Goal: Task Accomplishment & Management: Manage account settings

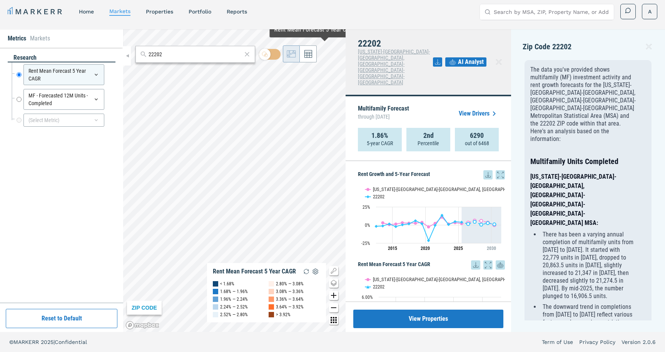
scroll to position [159, 0]
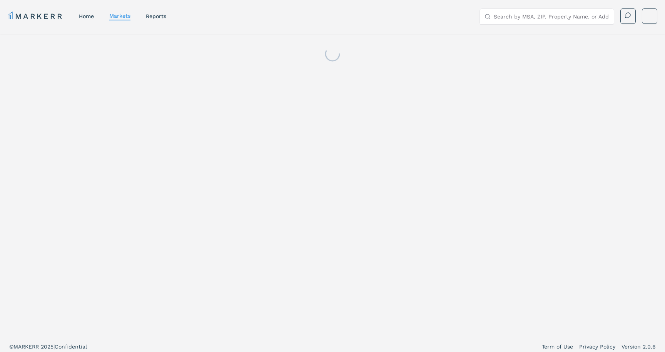
scroll to position [5, 0]
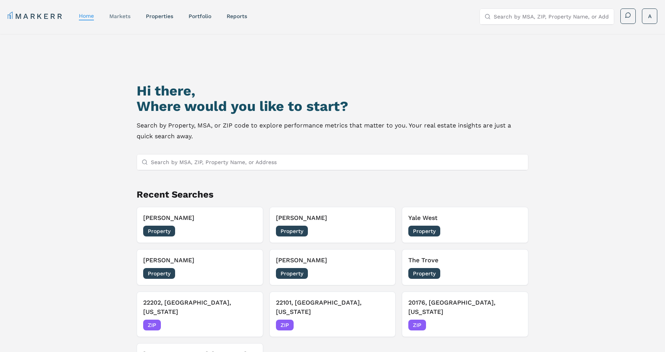
click at [127, 12] on div "markets" at bounding box center [119, 16] width 21 height 8
click at [123, 16] on link "markets" at bounding box center [119, 16] width 21 height 6
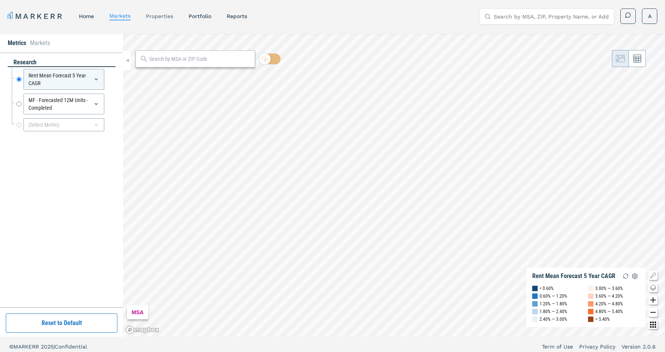
click at [156, 15] on link "properties" at bounding box center [159, 16] width 27 height 6
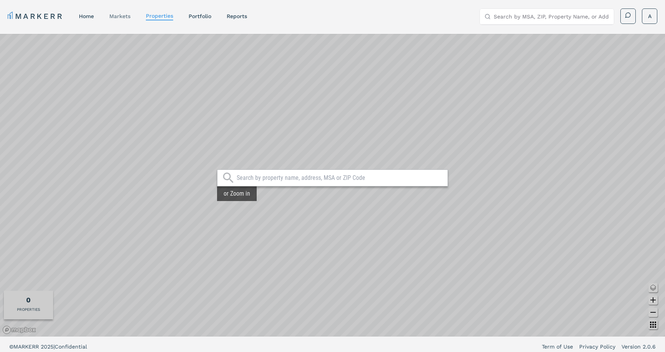
click at [128, 14] on link "markets" at bounding box center [119, 16] width 21 height 6
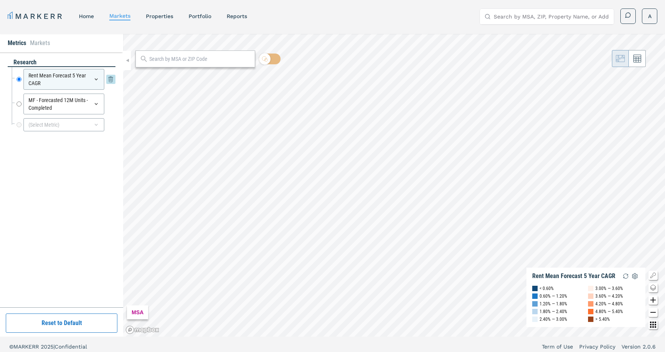
click at [96, 80] on icon at bounding box center [96, 79] width 6 height 6
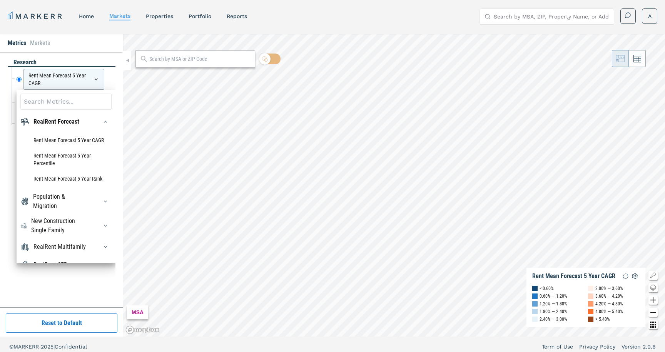
click at [97, 120] on div at bounding box center [103, 121] width 17 height 12
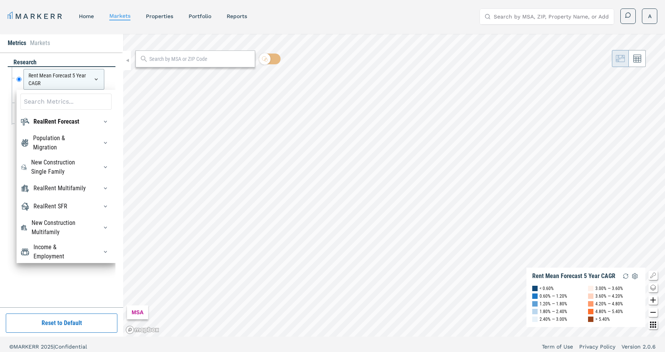
click at [97, 120] on div at bounding box center [103, 121] width 17 height 12
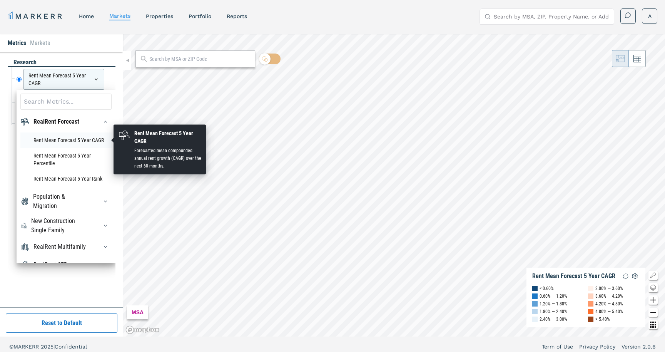
click at [84, 137] on li "Rent Mean Forecast 5 Year CAGR" at bounding box center [65, 139] width 91 height 15
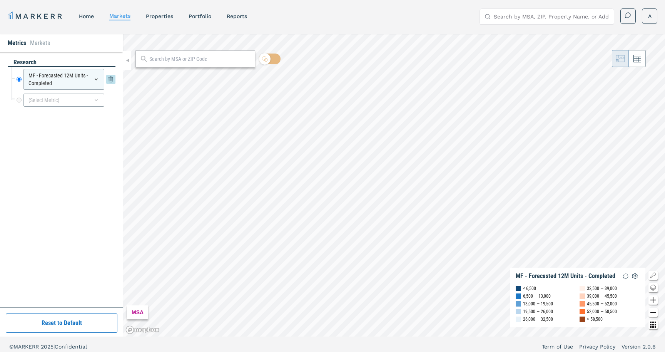
click at [97, 80] on icon at bounding box center [96, 79] width 6 height 6
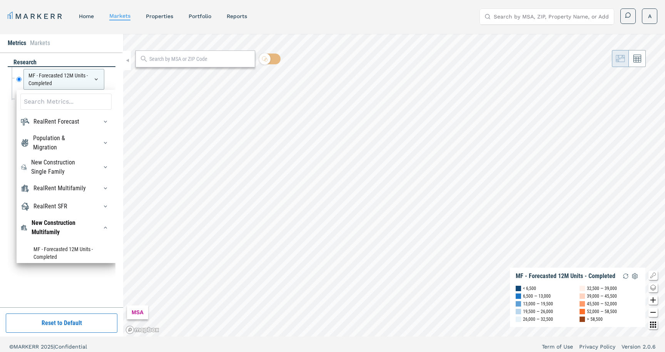
click at [94, 123] on div "RealRent Forecast" at bounding box center [65, 121] width 91 height 12
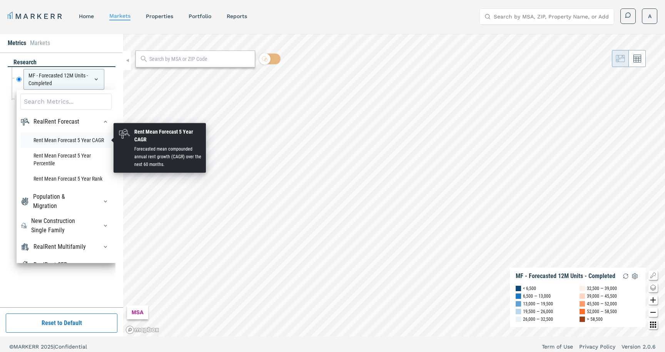
click at [88, 147] on li "Rent Mean Forecast 5 Year CAGR" at bounding box center [65, 139] width 91 height 15
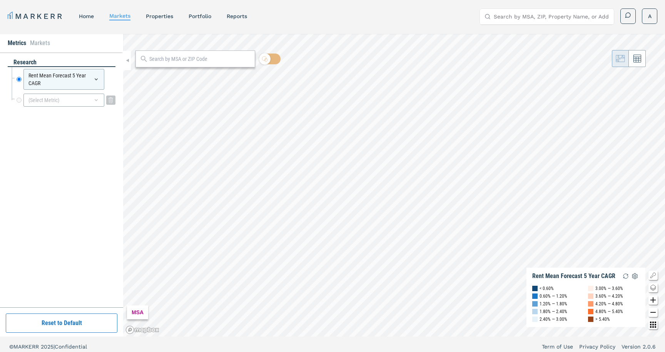
click at [95, 100] on icon at bounding box center [96, 100] width 6 height 6
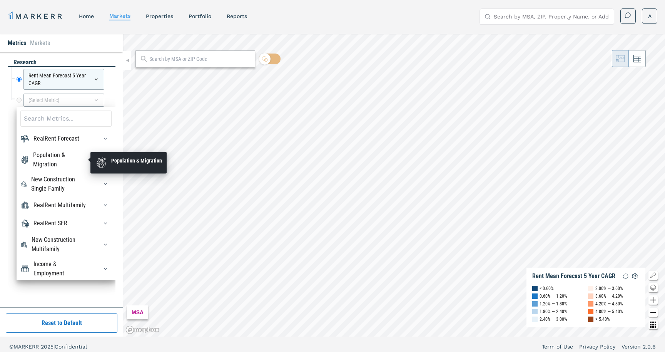
click at [83, 155] on div "Population & Migration" at bounding box center [60, 159] width 55 height 18
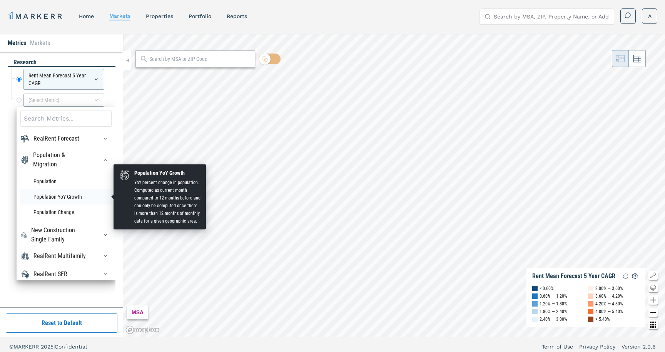
click at [76, 197] on li "Population YoY Growth" at bounding box center [65, 196] width 91 height 15
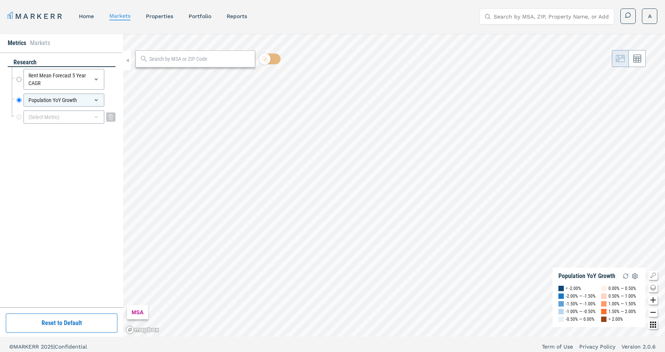
click at [98, 118] on icon at bounding box center [96, 117] width 6 height 6
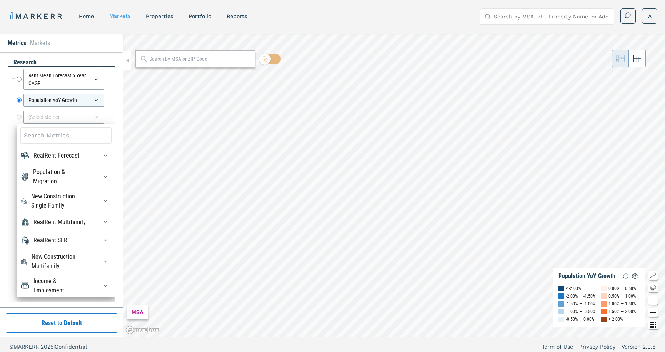
click at [95, 195] on div at bounding box center [103, 201] width 17 height 12
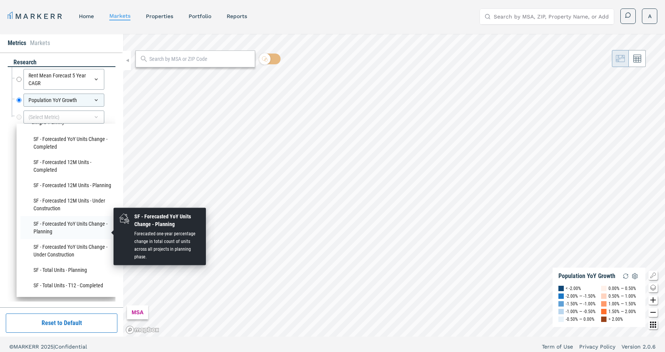
scroll to position [72, 0]
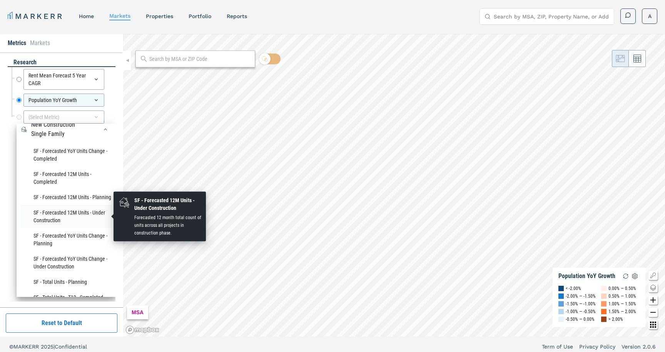
click at [67, 215] on li "SF - Forecasted 12M Units - Under Construction" at bounding box center [65, 216] width 91 height 23
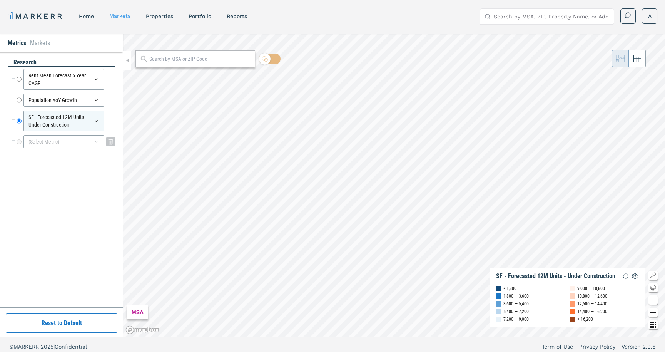
click at [101, 140] on div "(Select Metric)" at bounding box center [63, 141] width 81 height 13
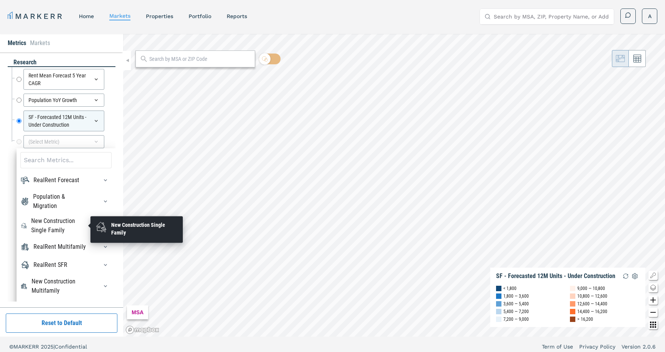
scroll to position [14, 0]
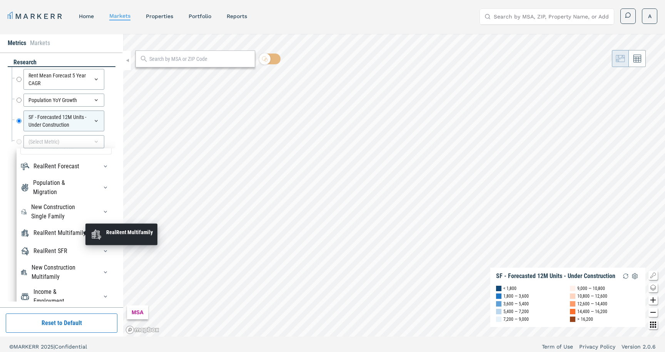
click at [82, 234] on div "RealRent Multifamily" at bounding box center [59, 232] width 52 height 9
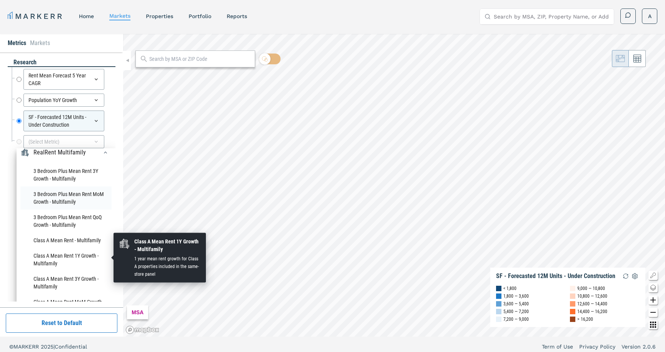
scroll to position [100, 0]
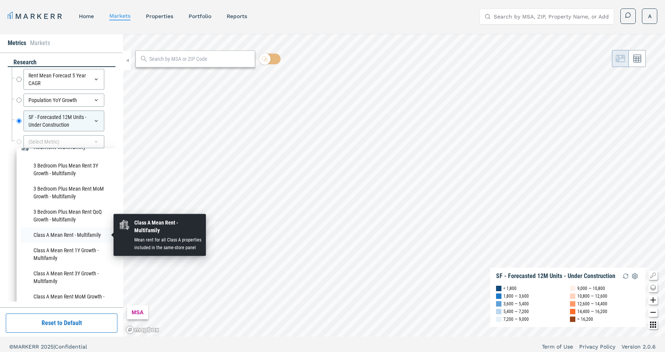
click at [79, 235] on li "Class A Mean Rent - Multifamily" at bounding box center [65, 234] width 91 height 15
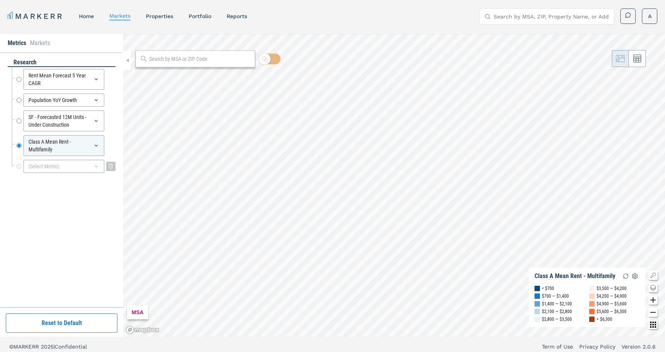
click at [95, 168] on icon at bounding box center [96, 166] width 6 height 6
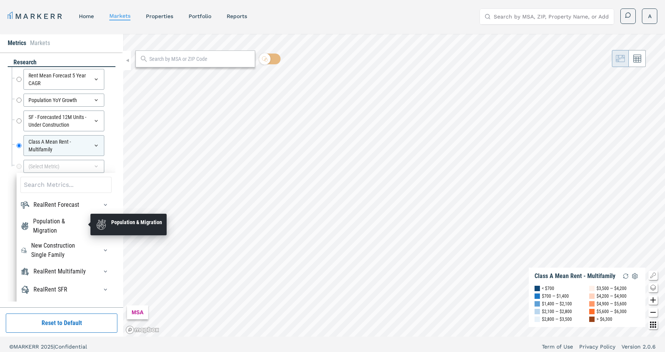
scroll to position [14, 0]
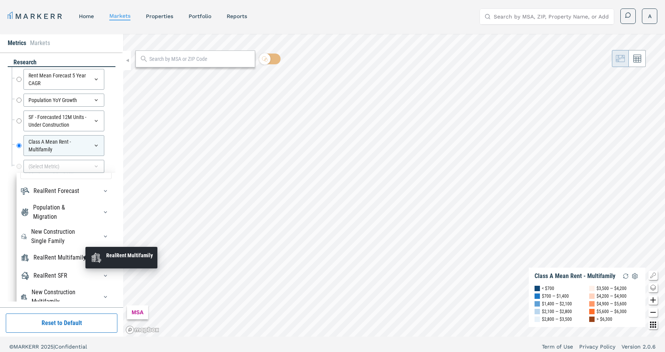
click at [77, 260] on div "RealRent Multifamily" at bounding box center [59, 257] width 52 height 9
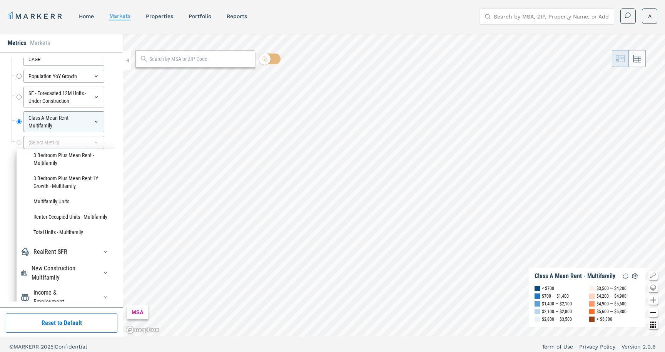
scroll to position [25, 0]
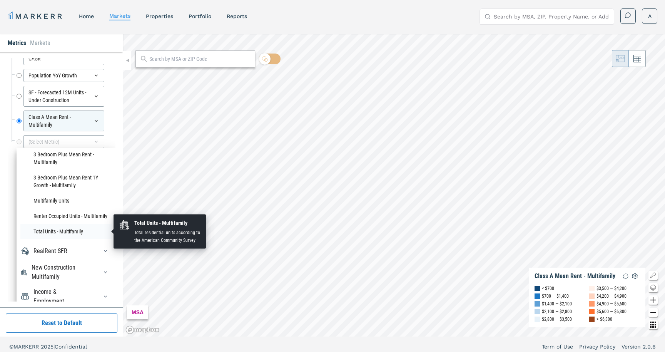
click at [64, 229] on li "Total Units - Multifamily" at bounding box center [65, 230] width 91 height 15
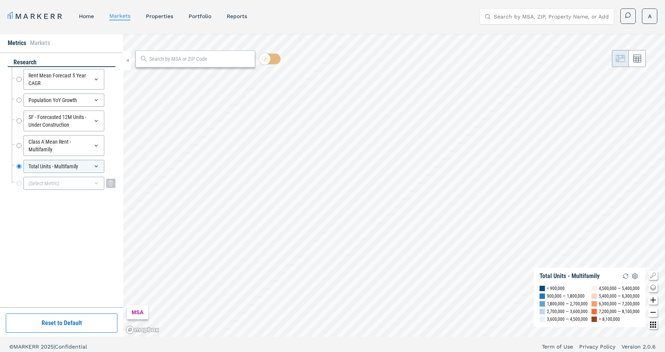
click at [97, 186] on icon at bounding box center [96, 183] width 6 height 6
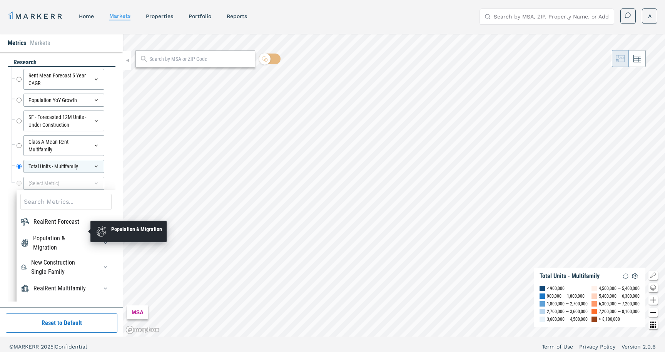
scroll to position [14, 0]
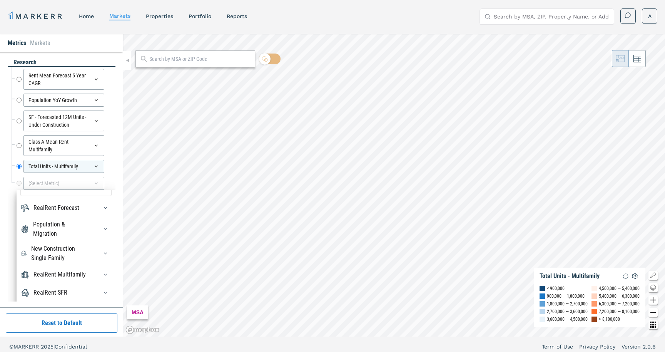
click at [77, 298] on div "RealRent SFR" at bounding box center [65, 292] width 91 height 12
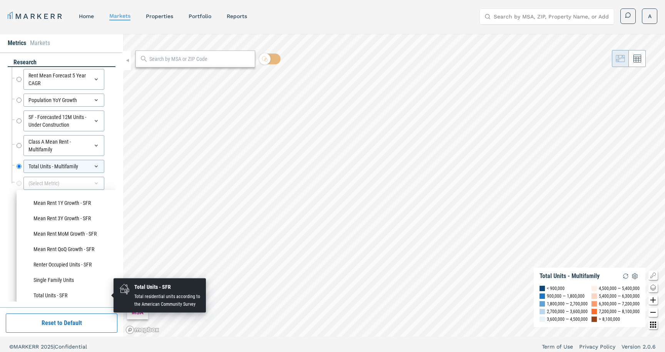
scroll to position [572, 0]
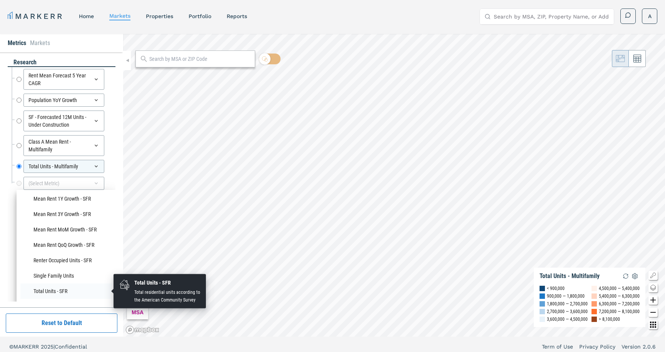
click at [76, 288] on li "Total Units - SFR" at bounding box center [65, 290] width 91 height 15
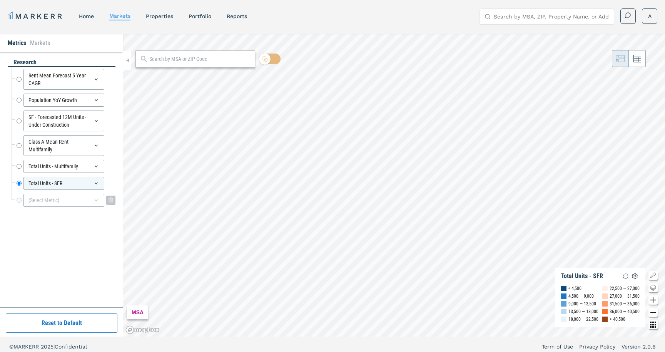
click at [100, 197] on div "(Select Metric)" at bounding box center [63, 199] width 81 height 13
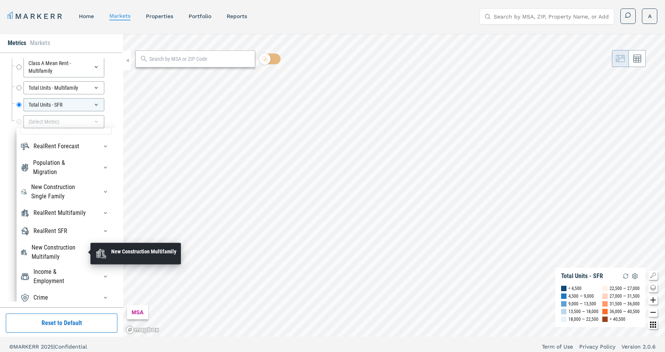
scroll to position [0, 0]
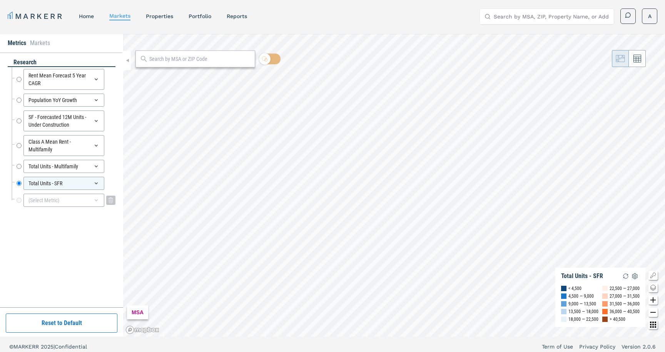
click at [94, 197] on icon at bounding box center [96, 200] width 6 height 6
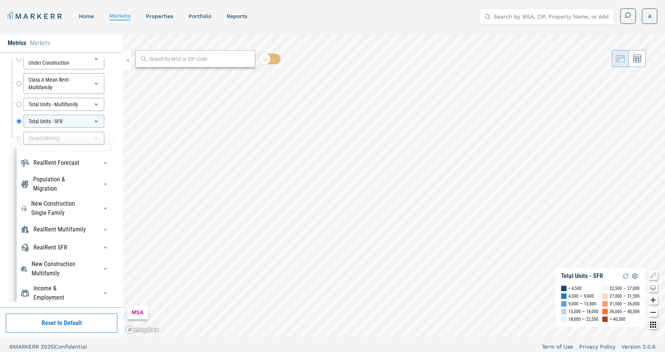
scroll to position [78, 0]
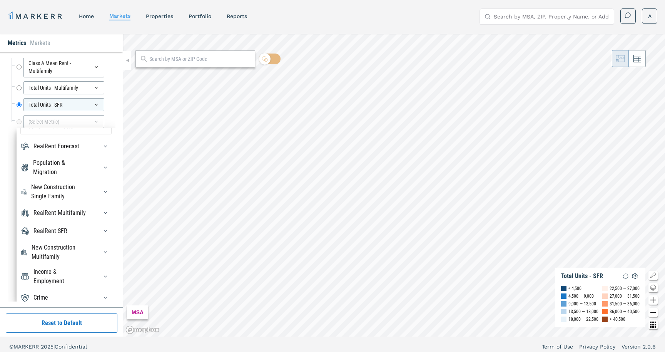
click at [97, 248] on div at bounding box center [103, 252] width 17 height 12
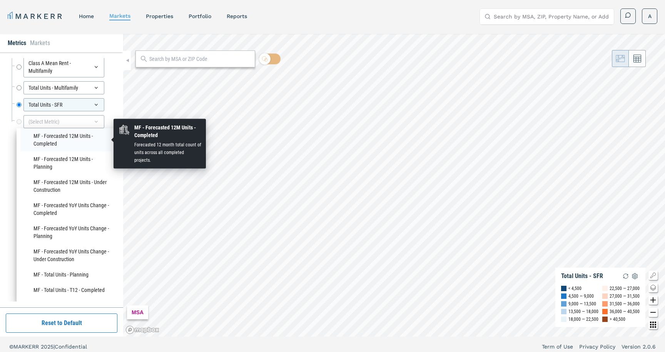
scroll to position [153, 0]
click at [82, 139] on li "MF - Forecasted 12M Units - Completed" at bounding box center [65, 138] width 91 height 23
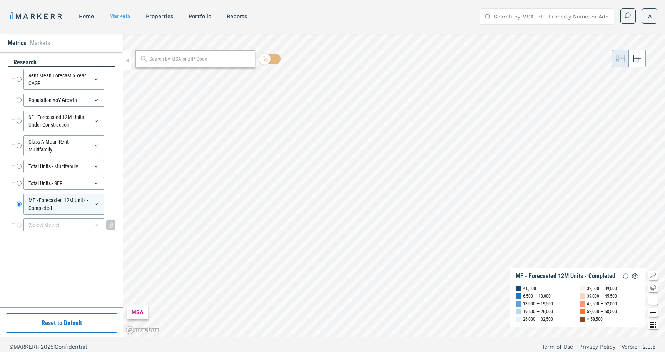
click at [98, 227] on icon at bounding box center [96, 225] width 6 height 6
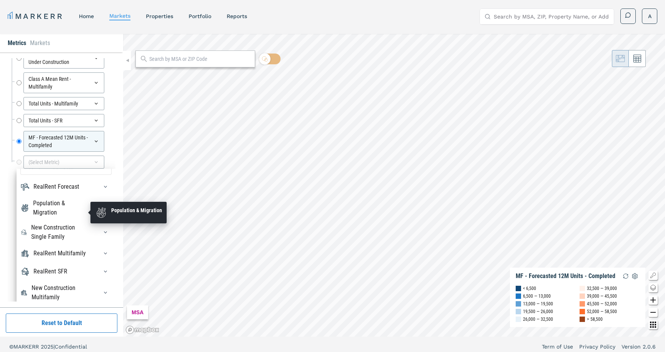
scroll to position [103, 0]
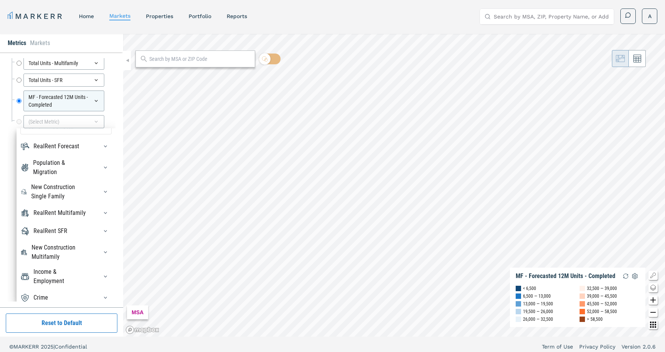
click at [89, 249] on div "New Construction Multifamily" at bounding box center [65, 252] width 91 height 18
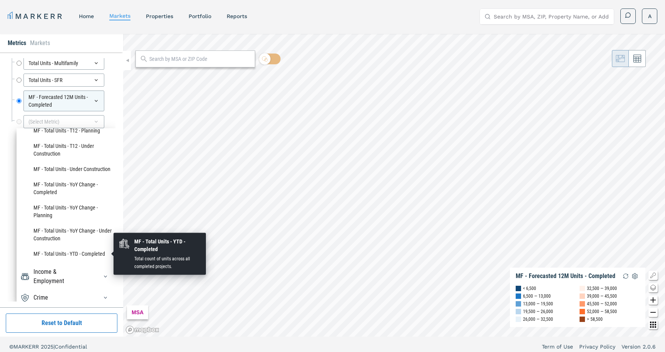
scroll to position [0, 0]
click at [77, 252] on li "MF - Total Units - YTD - Completed" at bounding box center [65, 252] width 91 height 15
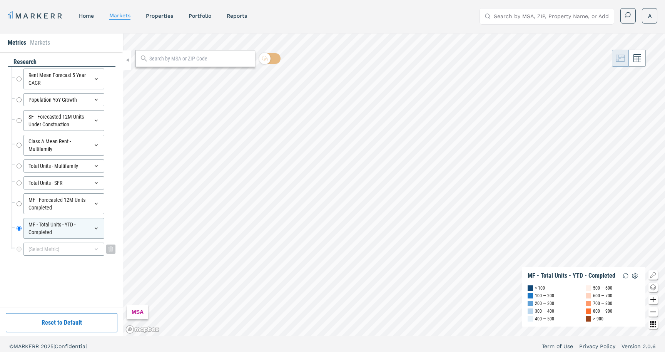
click at [99, 249] on icon at bounding box center [96, 249] width 6 height 6
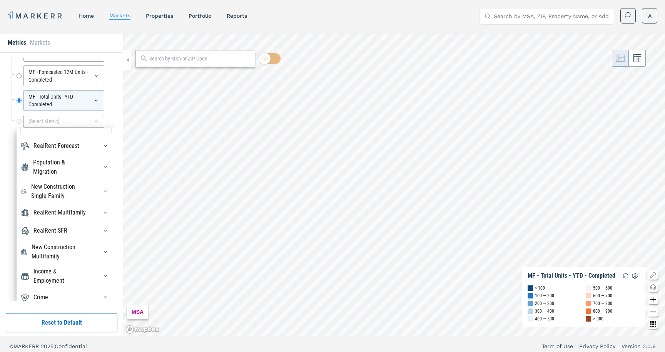
scroll to position [5, 0]
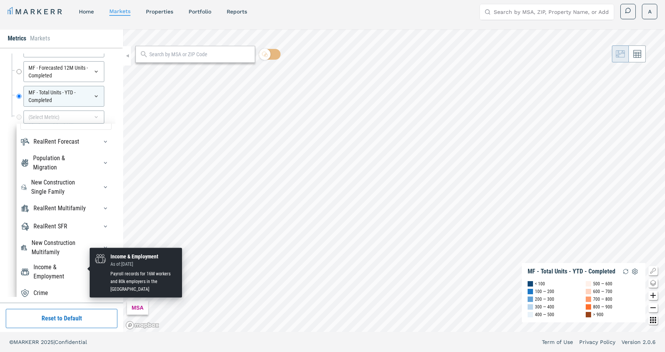
click at [84, 267] on div "Income & Employment" at bounding box center [60, 271] width 55 height 18
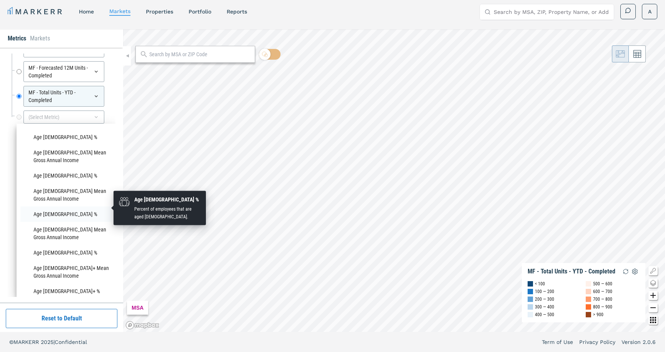
scroll to position [229, 0]
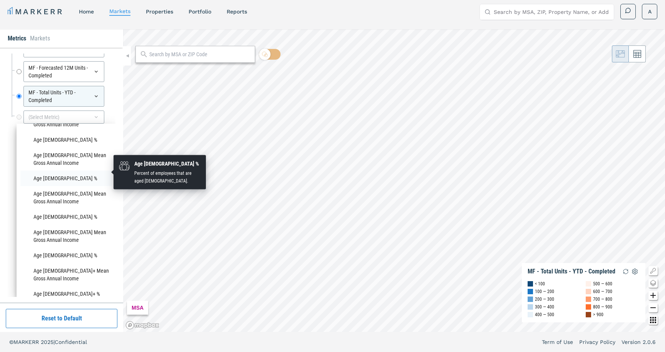
click at [73, 176] on li "Age [DEMOGRAPHIC_DATA] %" at bounding box center [65, 177] width 91 height 15
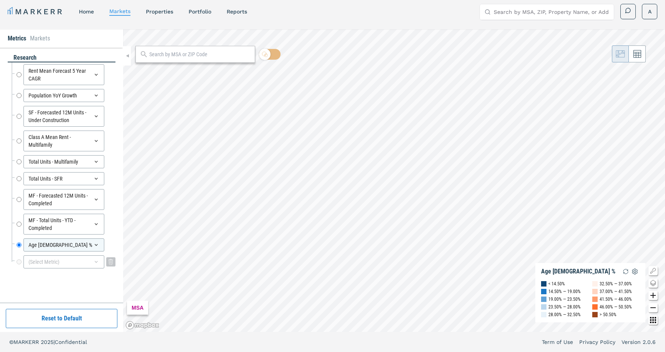
click at [98, 263] on icon at bounding box center [96, 261] width 6 height 6
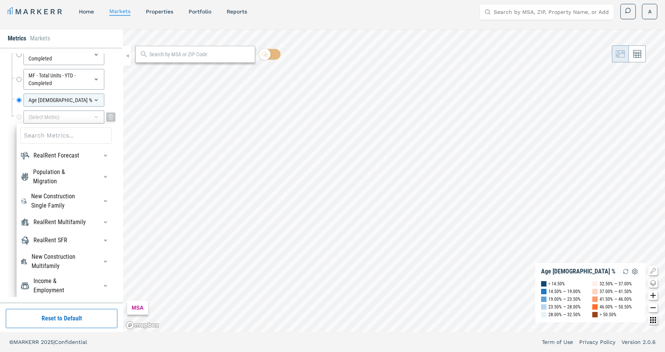
scroll to position [14, 0]
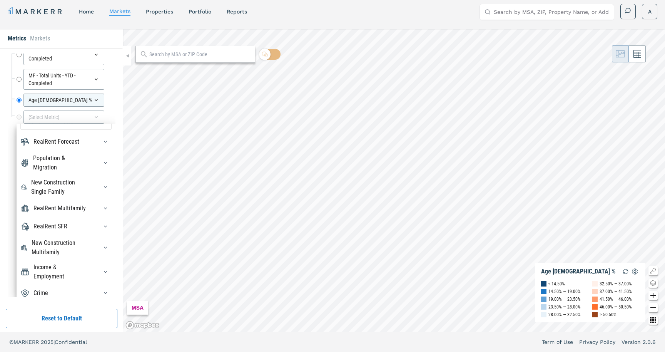
click at [93, 267] on div "Income & Employment" at bounding box center [65, 271] width 91 height 18
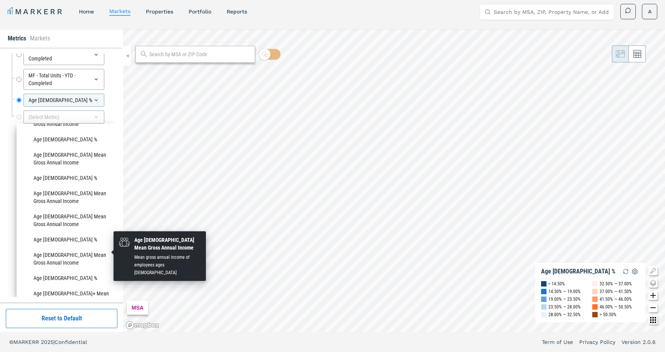
scroll to position [192, 0]
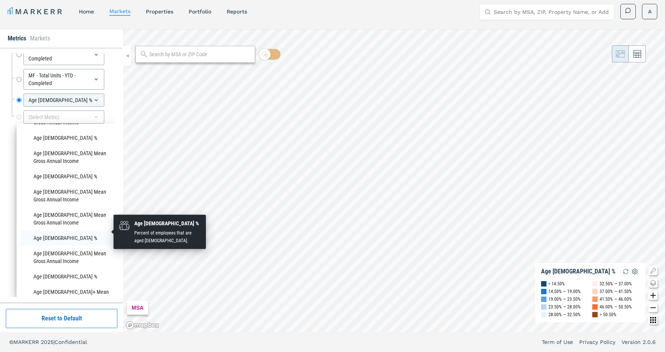
click at [89, 233] on li "Age [DEMOGRAPHIC_DATA] %" at bounding box center [65, 237] width 91 height 15
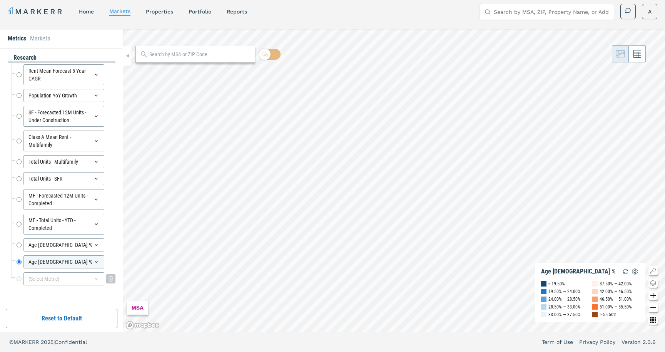
click at [98, 279] on icon at bounding box center [96, 278] width 6 height 6
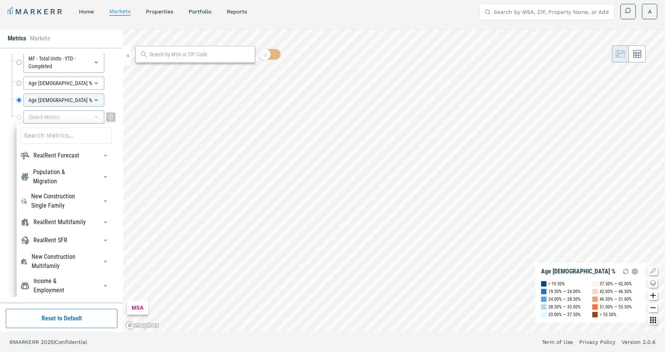
scroll to position [14, 0]
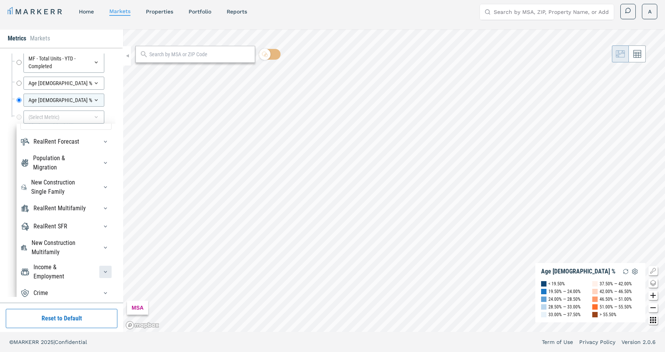
click at [99, 271] on div "button" at bounding box center [105, 271] width 12 height 12
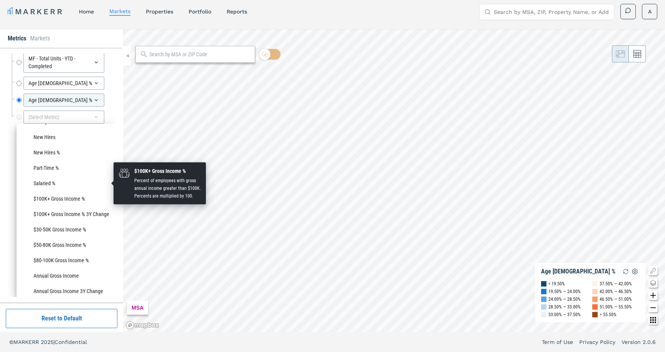
scroll to position [495, 0]
click at [76, 189] on li "$100K+ Gross Income %" at bounding box center [65, 196] width 91 height 15
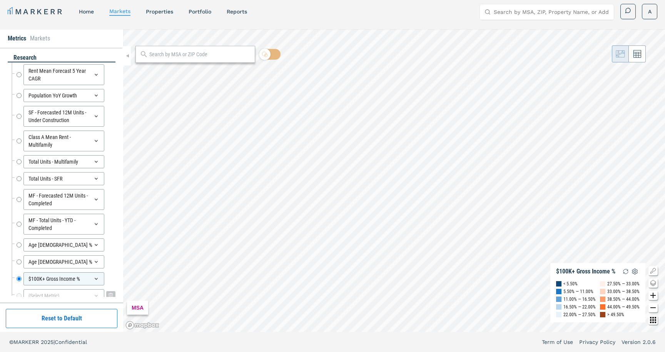
scroll to position [13, 0]
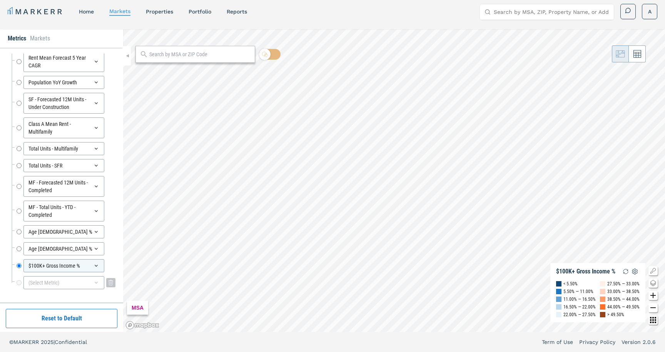
click at [93, 283] on icon at bounding box center [96, 282] width 6 height 6
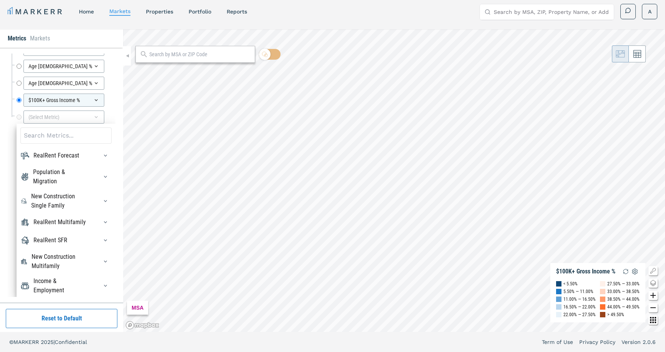
scroll to position [14, 0]
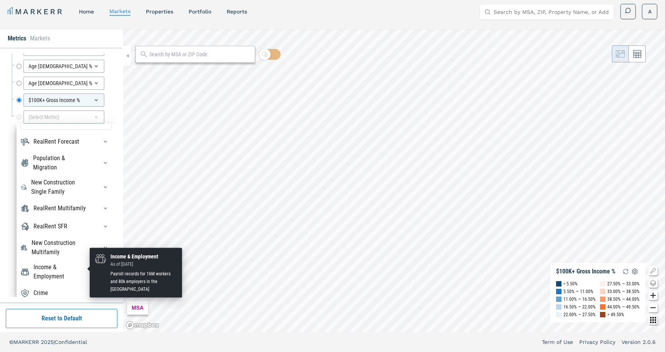
click at [87, 271] on div "Income & Employment" at bounding box center [60, 271] width 55 height 18
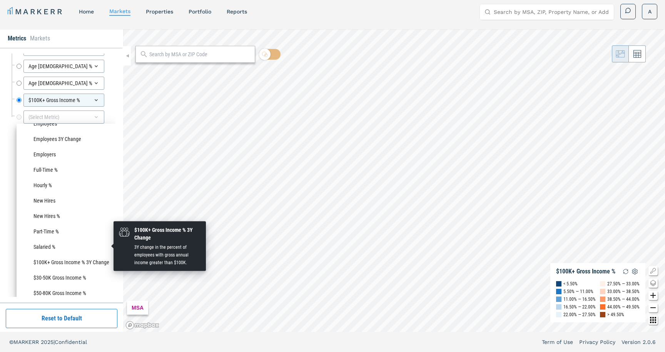
scroll to position [435, 0]
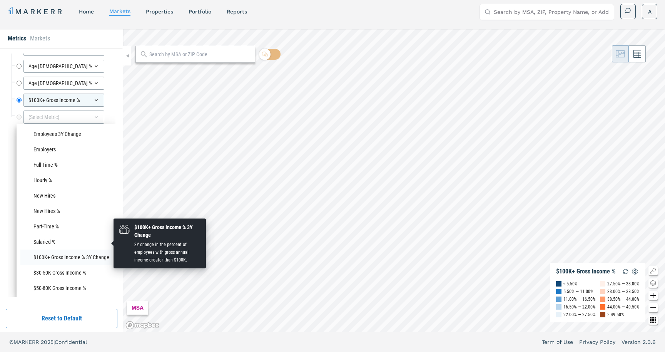
click at [91, 249] on li "$100K+ Gross Income % 3Y Change" at bounding box center [65, 256] width 91 height 15
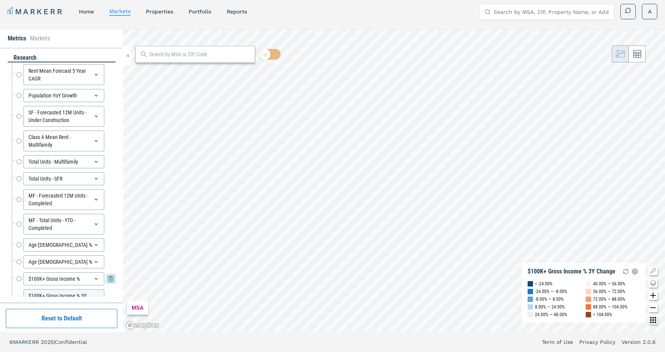
scroll to position [38, 0]
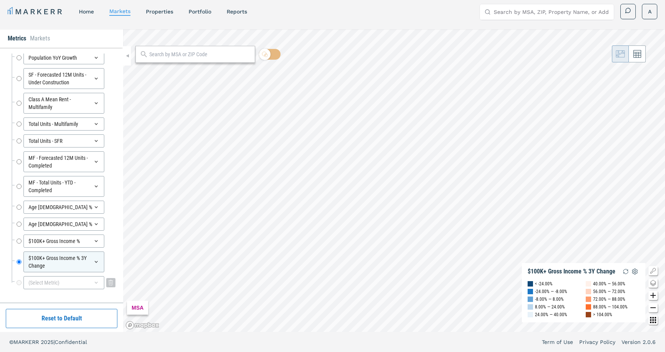
click at [92, 286] on div "(Select Metric)" at bounding box center [63, 282] width 81 height 13
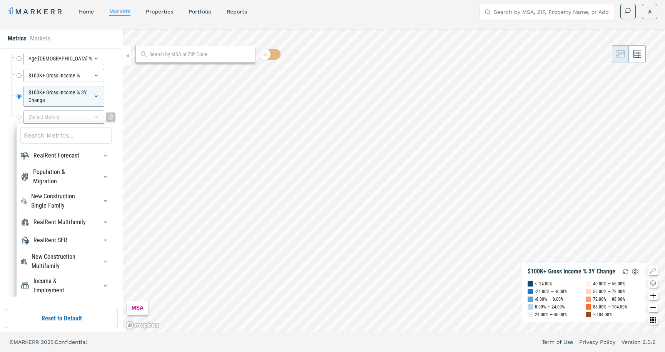
scroll to position [14, 0]
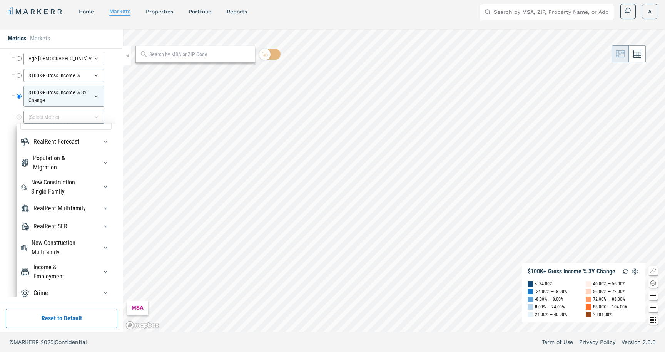
click at [88, 274] on div "Income & Employment" at bounding box center [65, 271] width 91 height 18
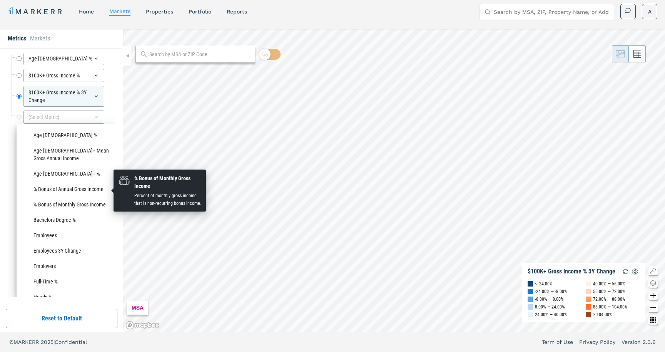
scroll to position [324, 0]
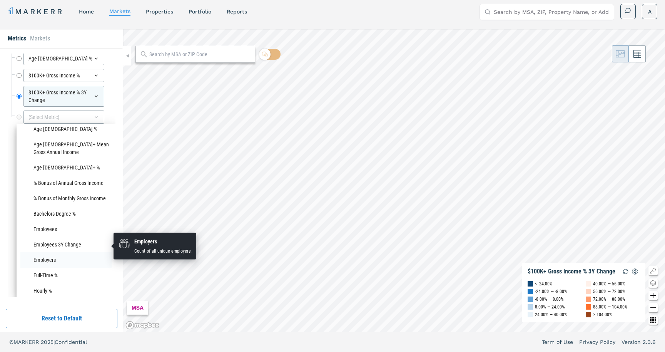
click at [54, 252] on li "Employers" at bounding box center [65, 259] width 91 height 15
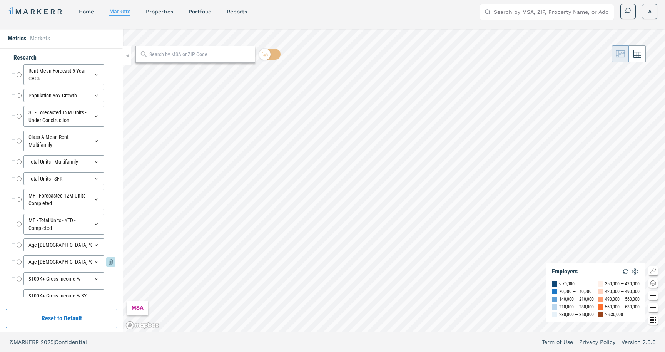
scroll to position [55, 0]
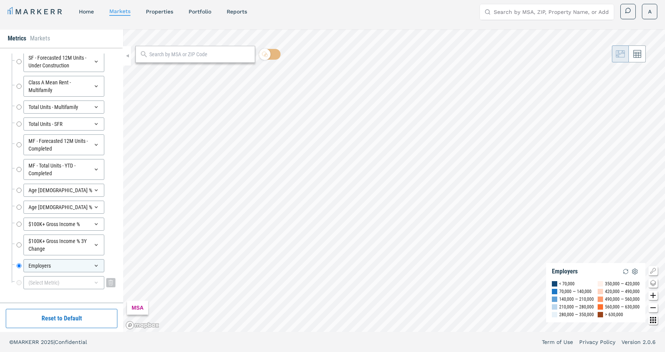
click at [93, 280] on icon at bounding box center [96, 282] width 6 height 6
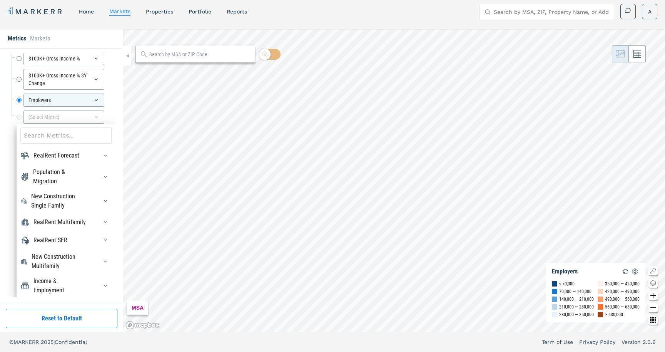
scroll to position [14, 0]
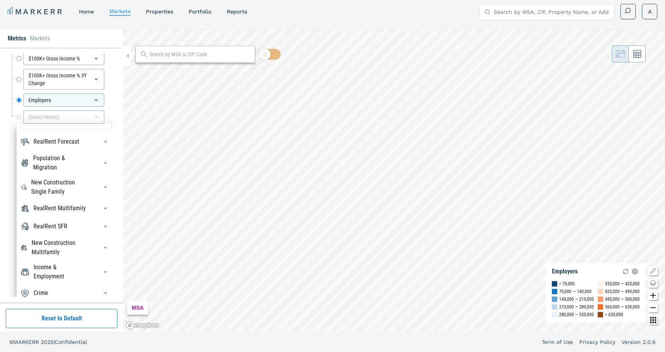
click at [87, 287] on div "Crime" at bounding box center [65, 293] width 91 height 12
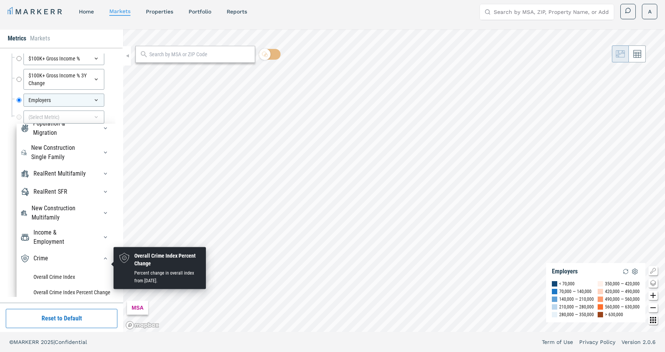
scroll to position [118, 0]
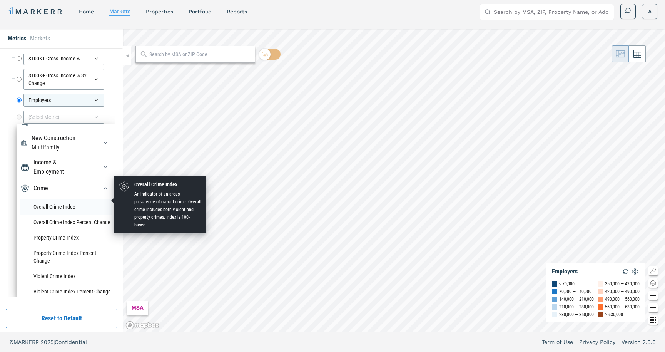
click at [85, 203] on li "Overall Crime Index" at bounding box center [65, 206] width 91 height 15
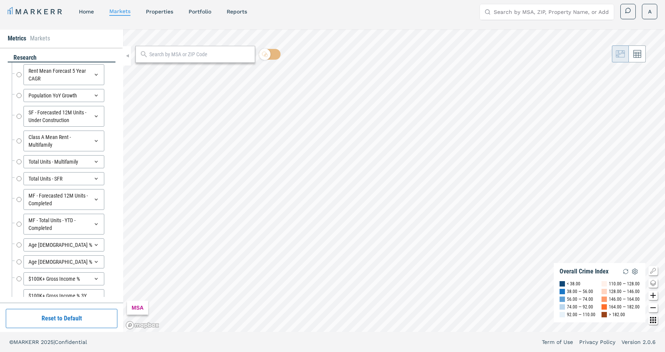
scroll to position [72, 0]
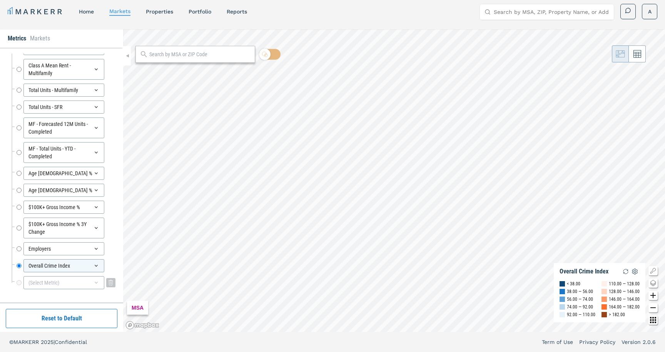
click at [98, 288] on div "(Select Metric)" at bounding box center [63, 282] width 81 height 13
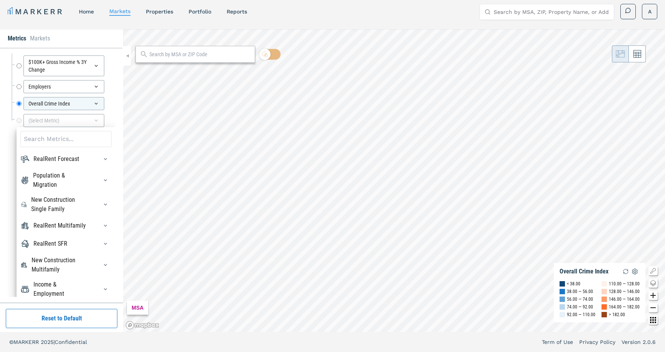
scroll to position [14, 0]
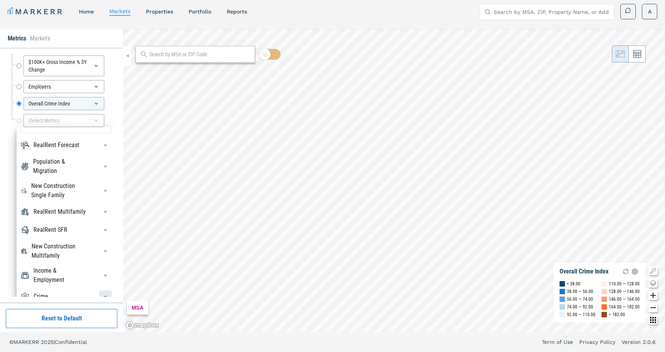
click at [100, 293] on div "button" at bounding box center [105, 296] width 12 height 12
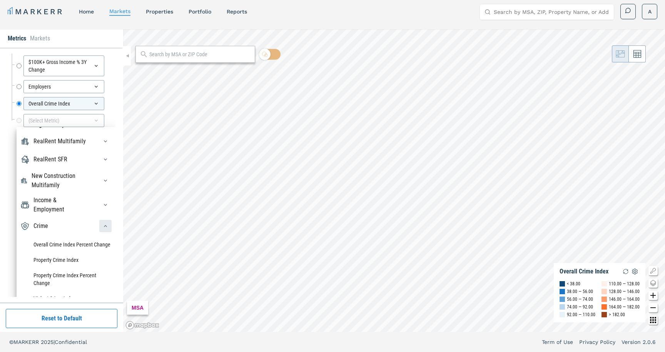
scroll to position [103, 0]
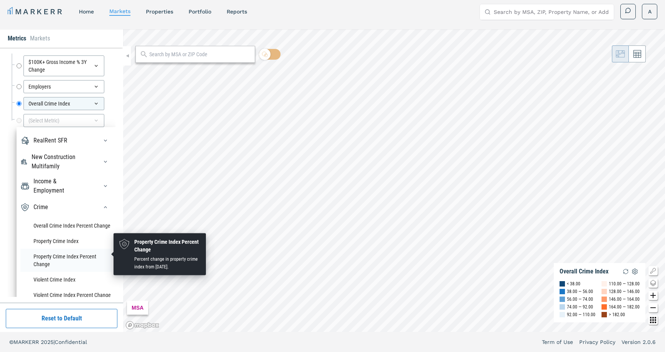
click at [78, 250] on li "Property Crime Index Percent Change" at bounding box center [65, 259] width 91 height 23
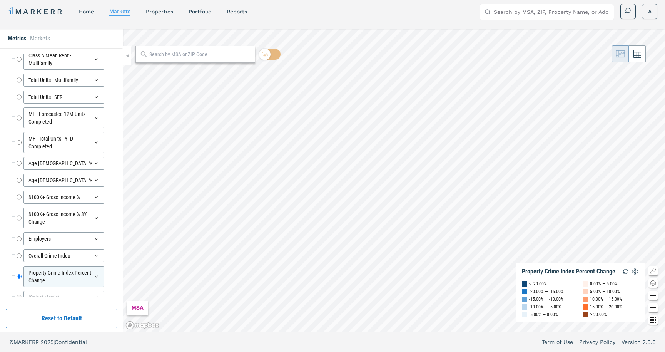
scroll to position [96, 0]
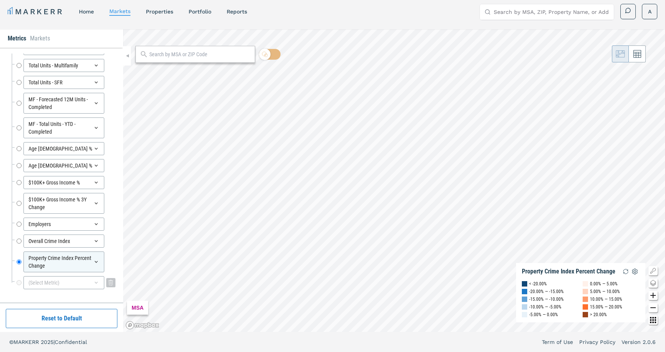
click at [97, 281] on icon at bounding box center [96, 282] width 6 height 6
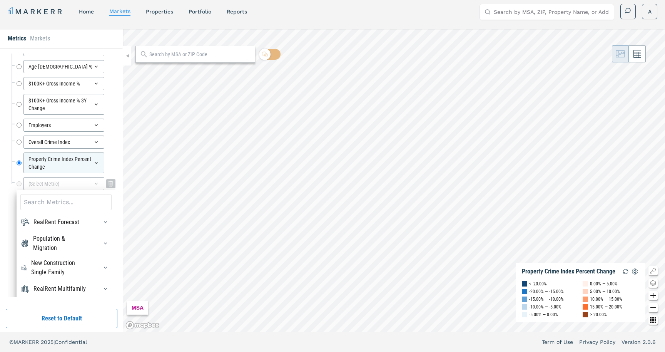
scroll to position [262, 0]
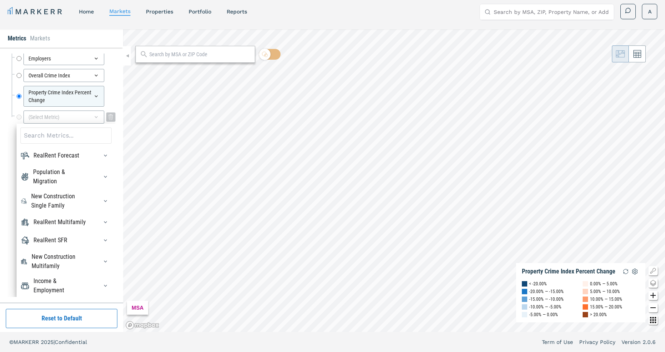
click at [97, 281] on div at bounding box center [103, 285] width 17 height 12
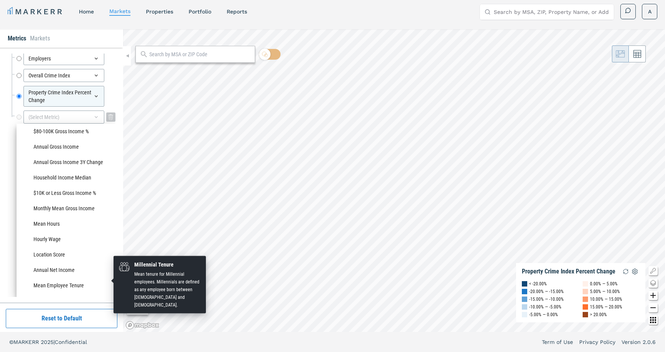
scroll to position [595, 0]
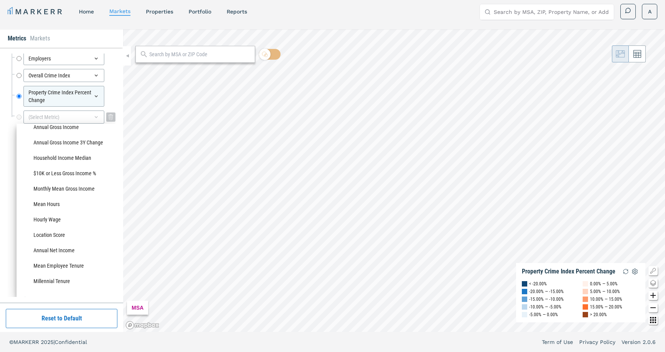
click at [97, 294] on div at bounding box center [103, 300] width 17 height 12
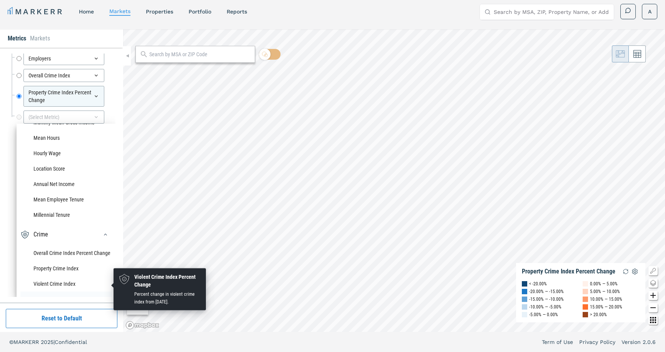
click at [91, 291] on li "Violent Crime Index Percent Change" at bounding box center [65, 298] width 91 height 15
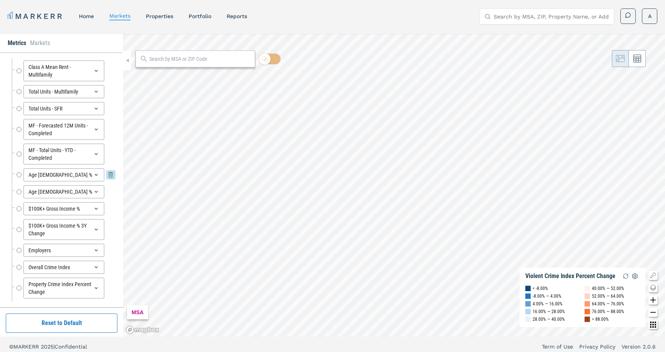
scroll to position [0, 0]
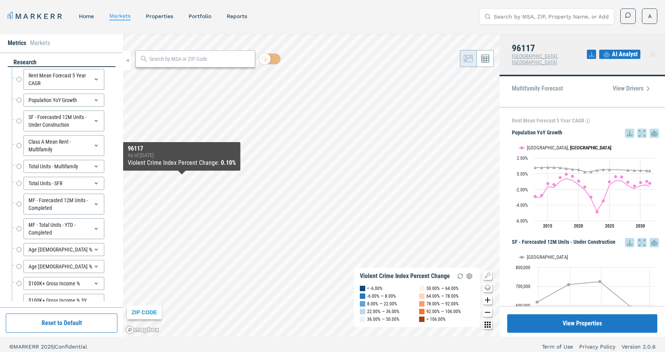
click at [168, 162] on div "Violent Crime Index Percent Change : 0.10%" at bounding box center [182, 162] width 108 height 9
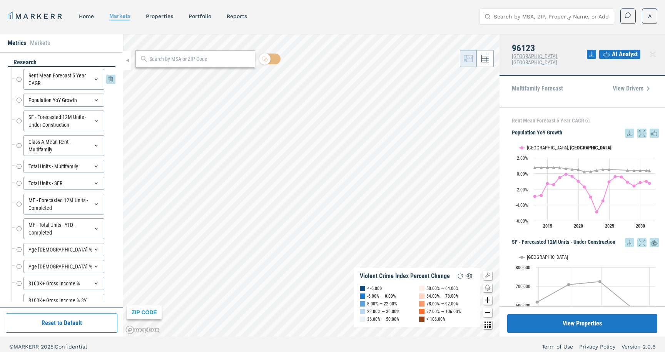
click at [18, 80] on input "Rent Mean Forecast 5 Year CAGR" at bounding box center [19, 79] width 5 height 21
radio input "true"
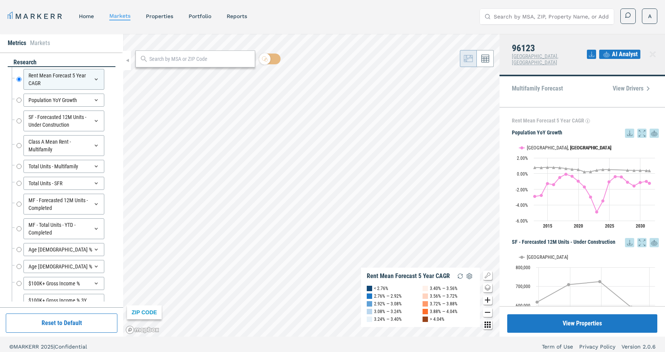
click at [489, 309] on icon "Zoom out map button" at bounding box center [487, 311] width 9 height 9
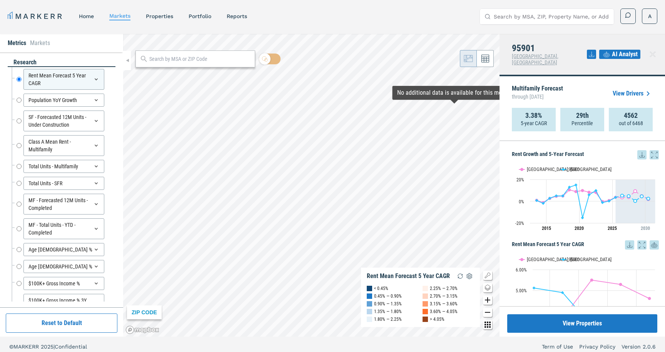
click at [630, 53] on span "AI Analyst" at bounding box center [625, 54] width 26 height 9
